Goal: Transaction & Acquisition: Purchase product/service

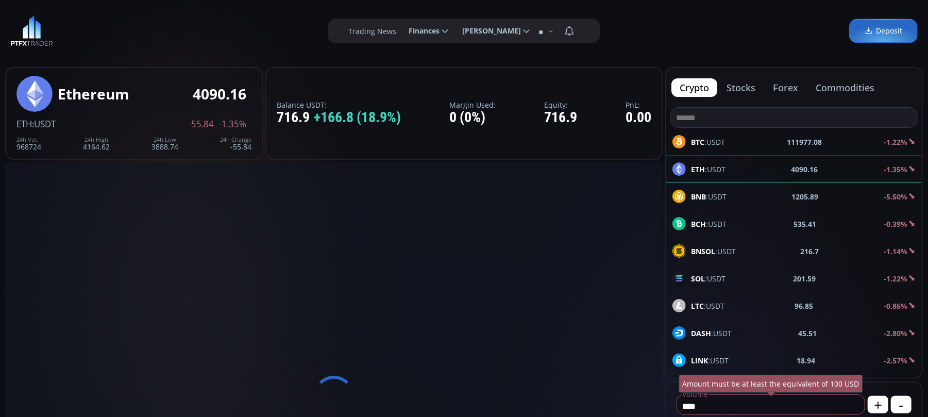
click at [709, 195] on span "BNB :USDT" at bounding box center [709, 196] width 36 height 11
